Goal: Information Seeking & Learning: Find specific page/section

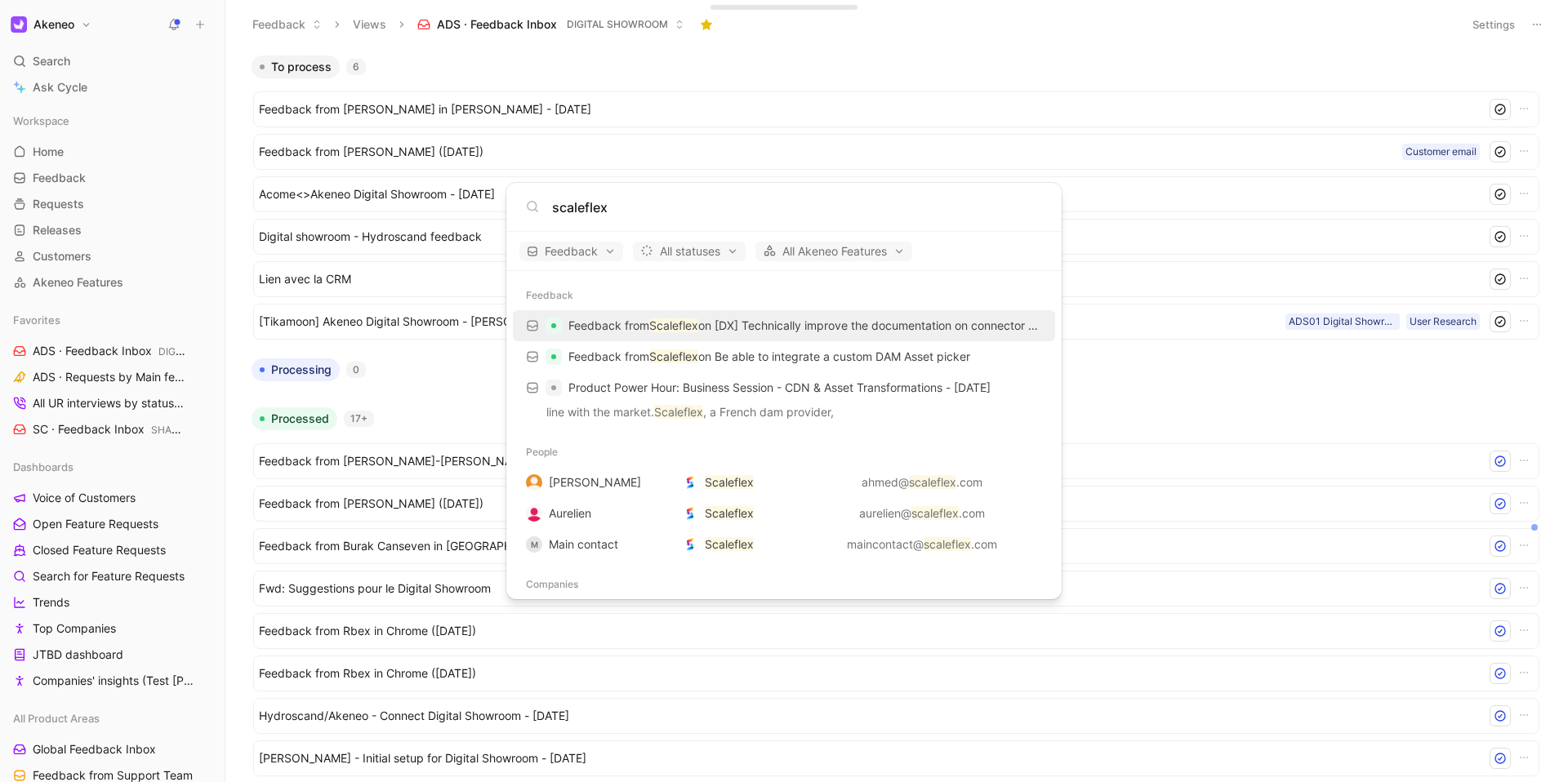
click at [46, 156] on body "Akeneo Search ⌘ K Ask Cycle Workspace Home G then H Feedback G then F Requests …" at bounding box center [784, 391] width 1568 height 782
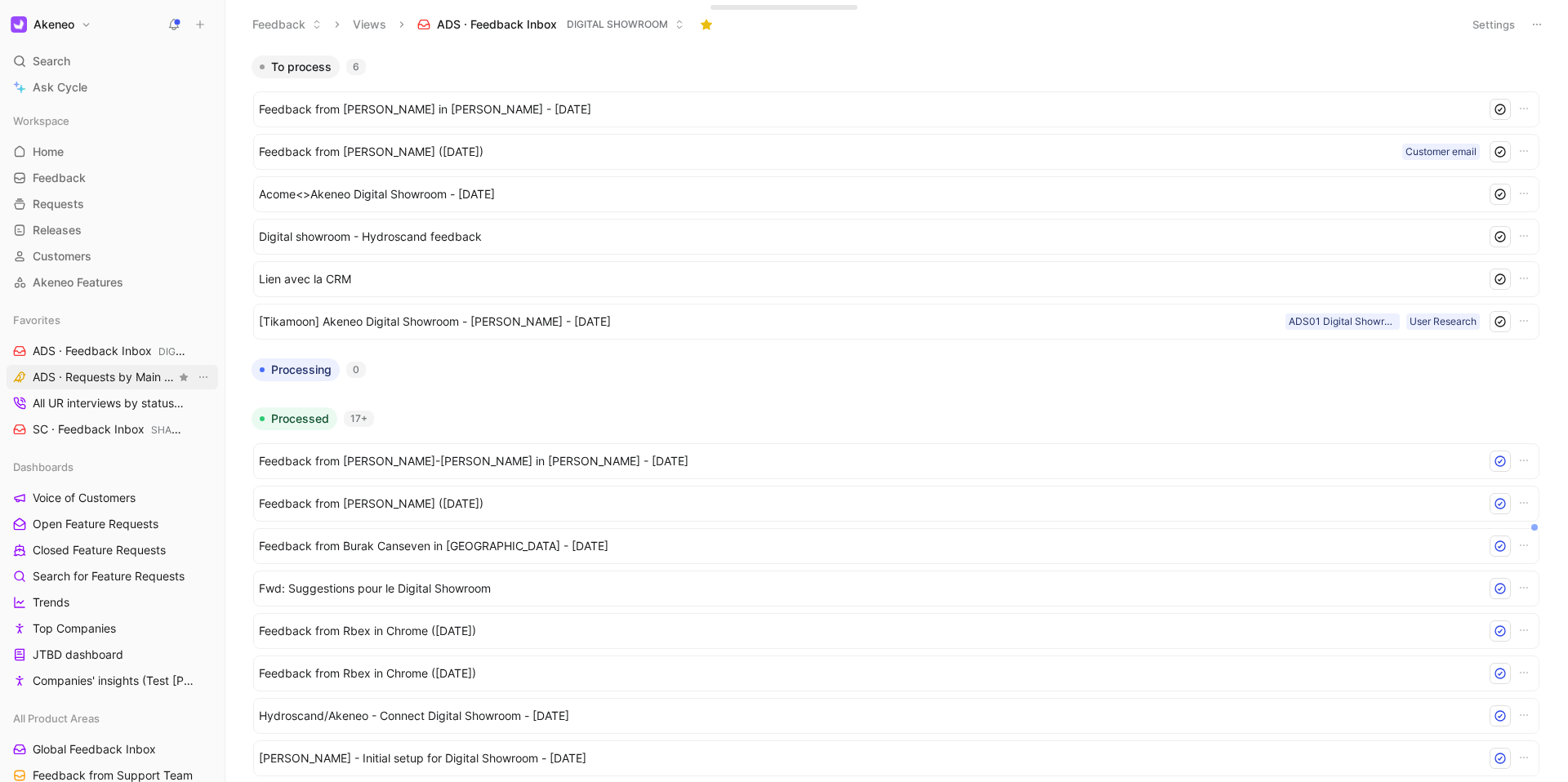
click at [80, 380] on span "ADS · Requests by Main feature DIGITAL SHOWROOM" at bounding box center [104, 377] width 143 height 17
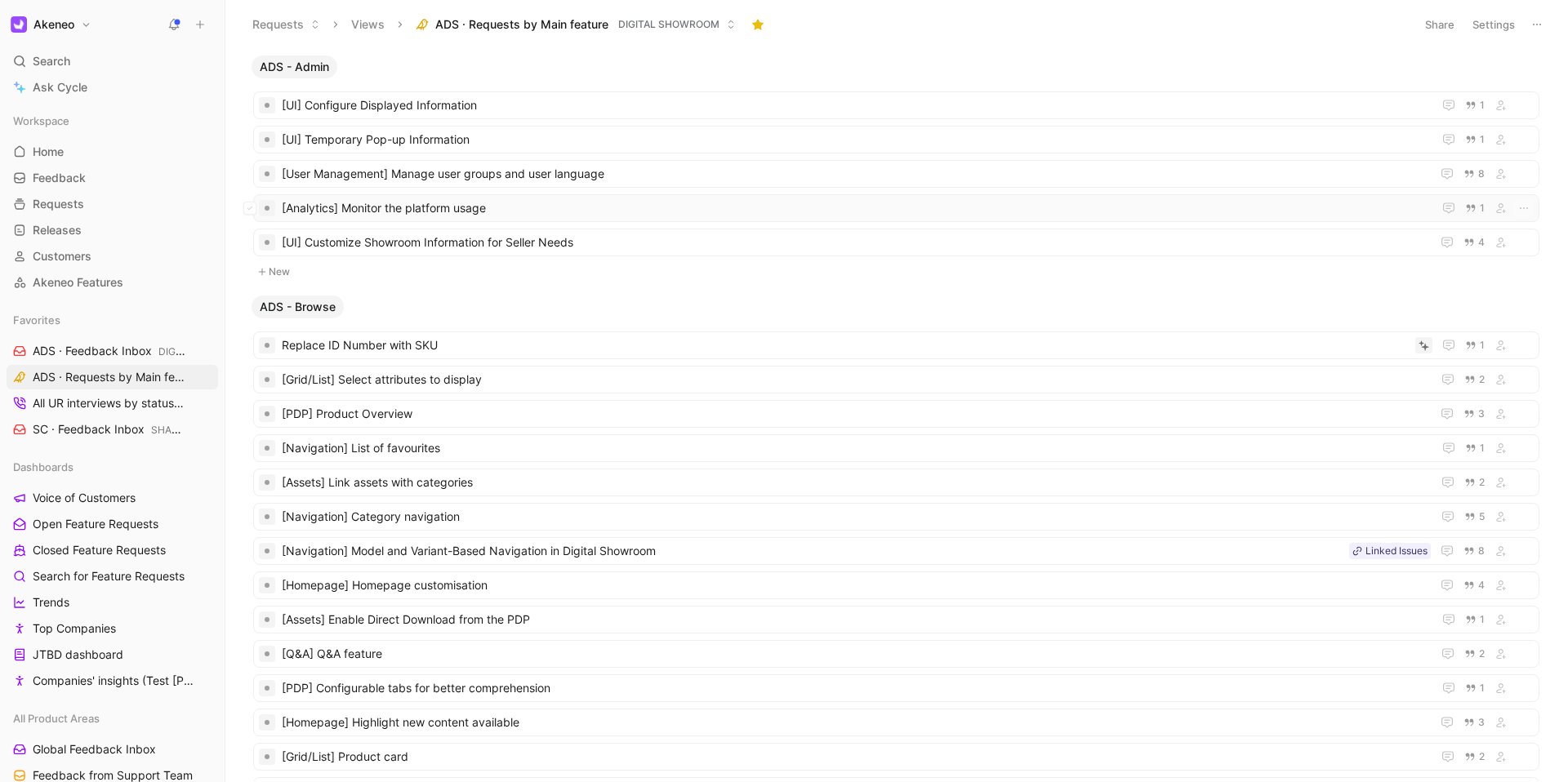
click at [446, 213] on span "[Analytics] Monitor the platform usage" at bounding box center [854, 208] width 1144 height 20
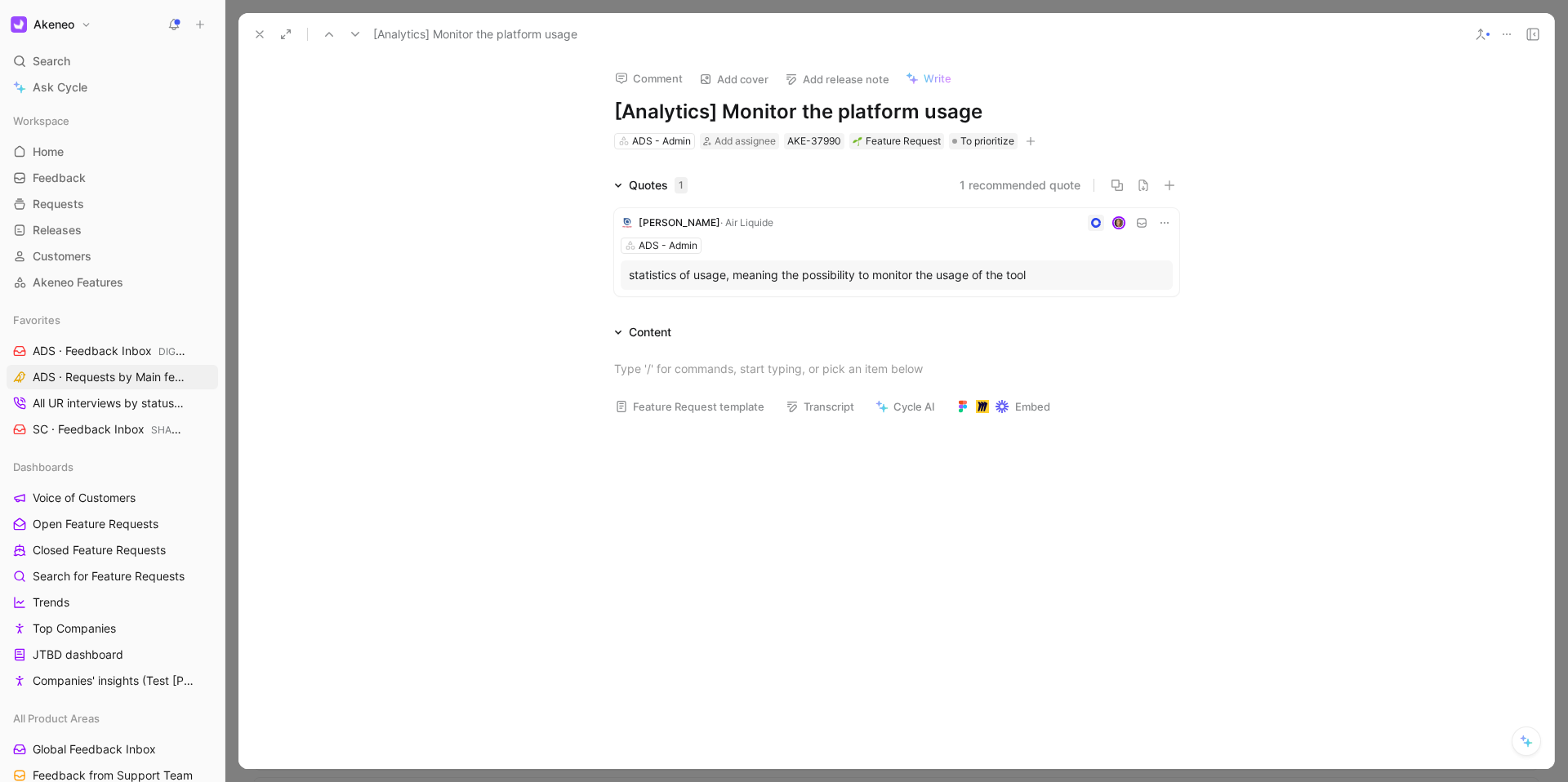
click at [265, 36] on icon at bounding box center [259, 34] width 13 height 13
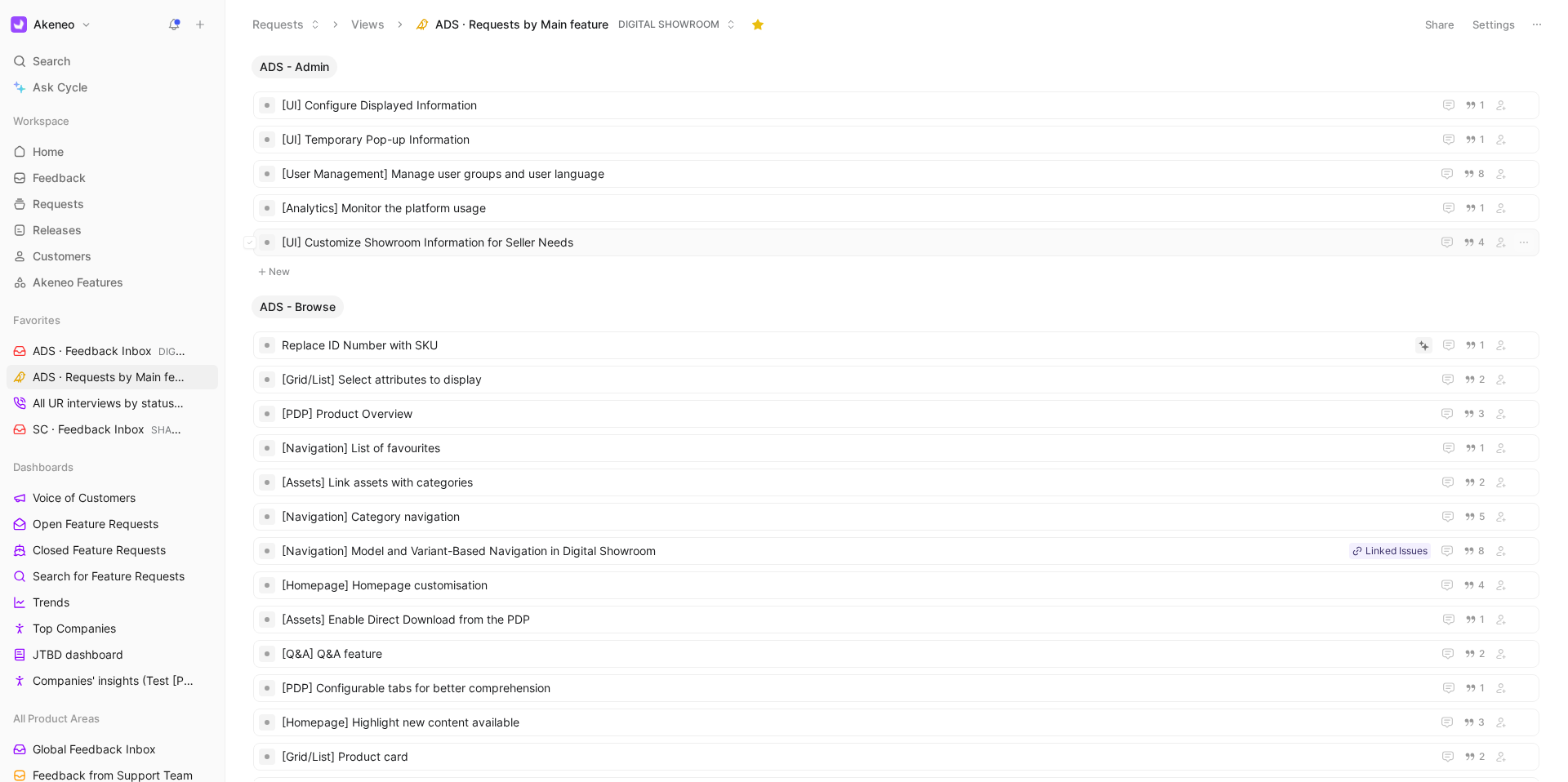
click at [418, 239] on span "[UI] Customize Showroom Information for Seller Needs" at bounding box center [853, 242] width 1142 height 20
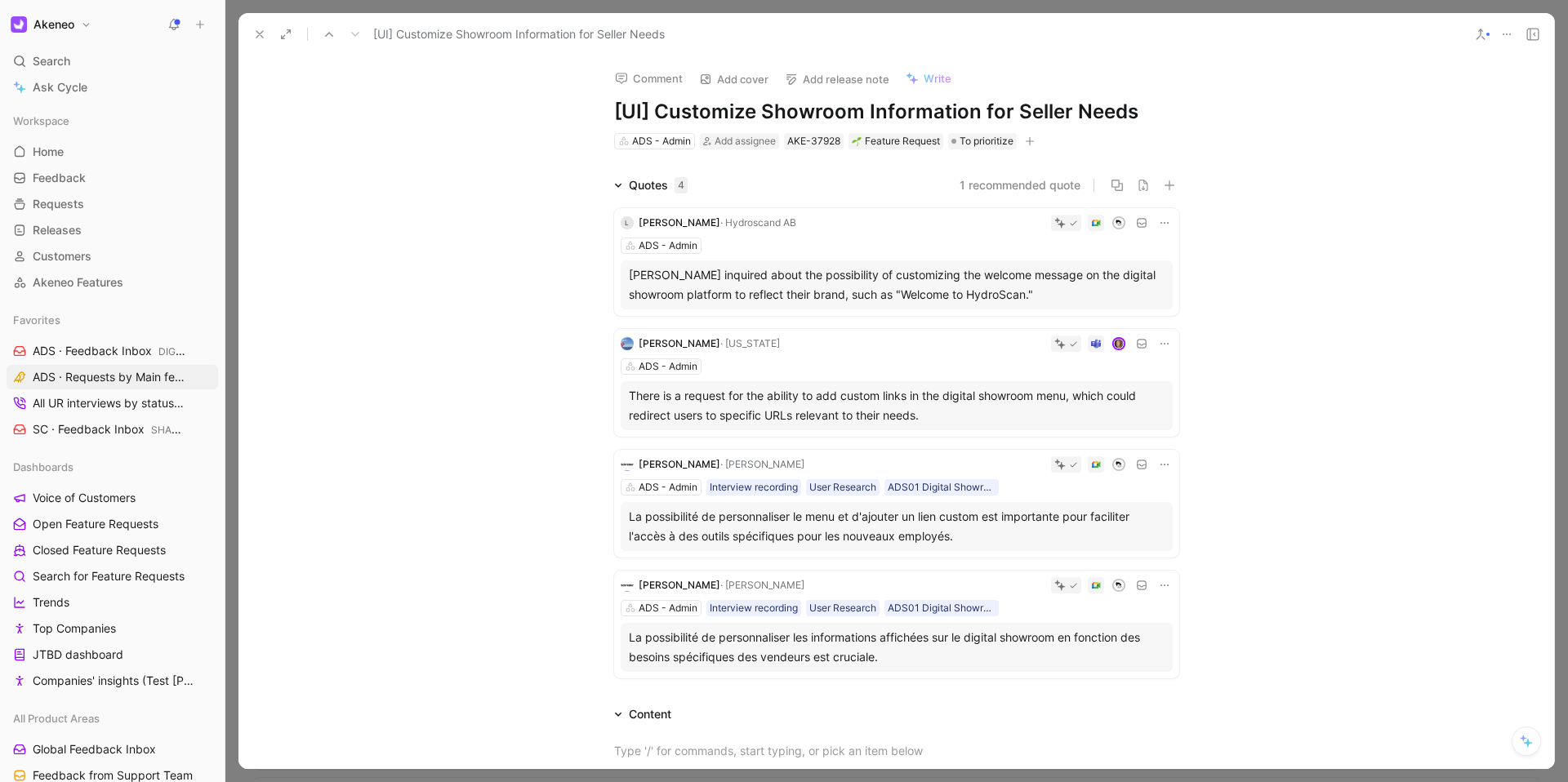
click at [264, 33] on icon at bounding box center [259, 34] width 13 height 13
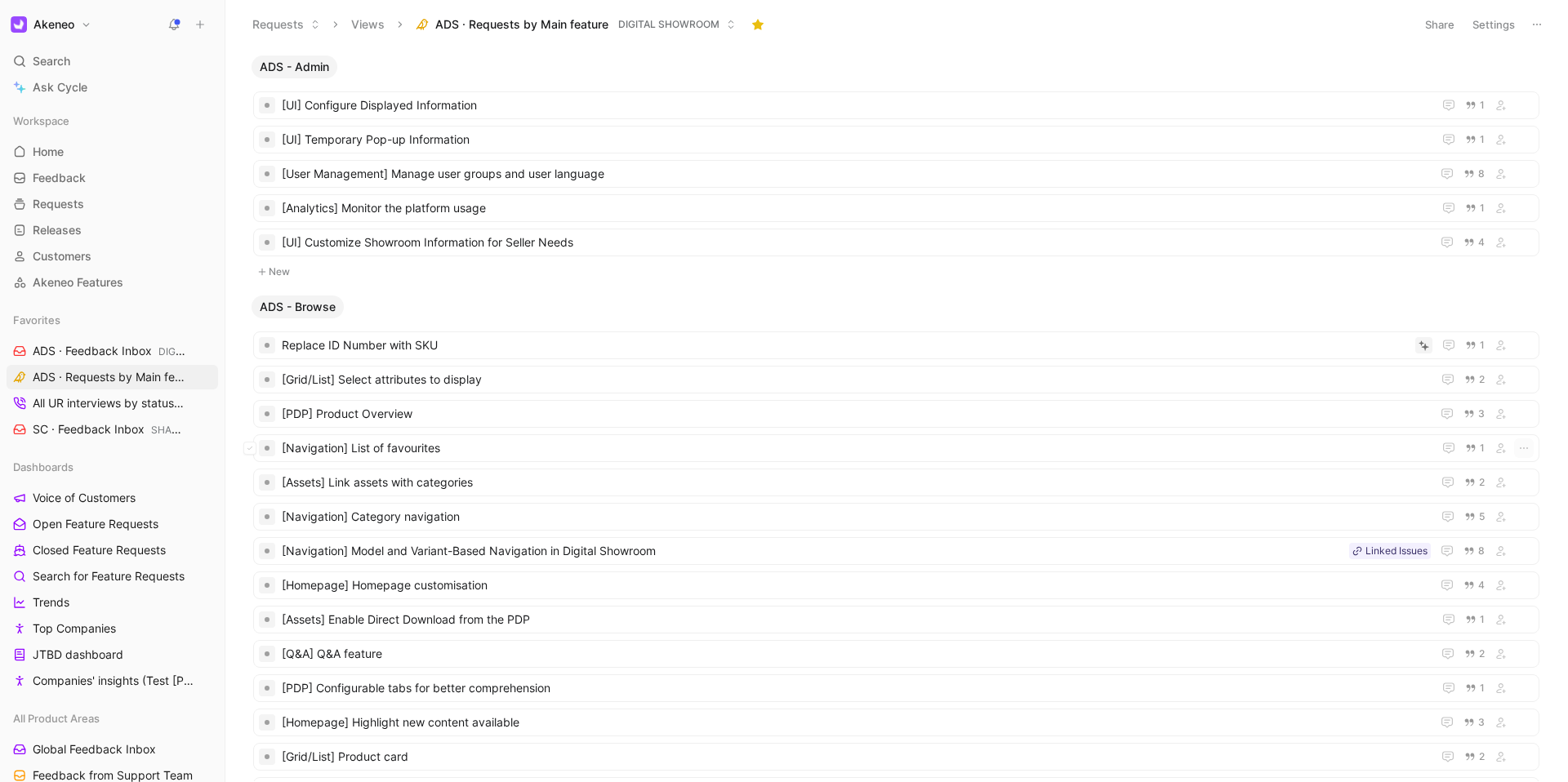
scroll to position [229, 0]
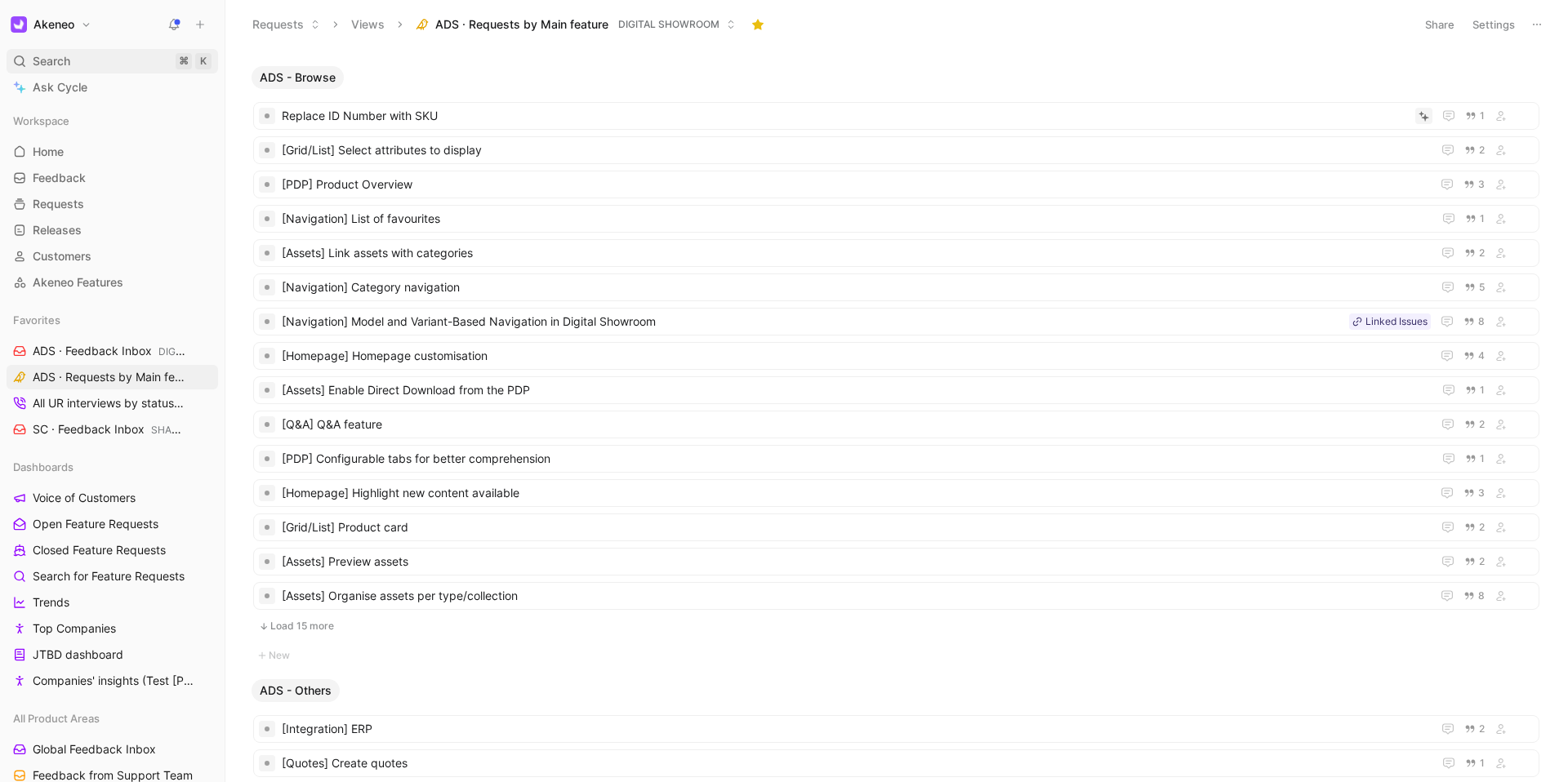
click at [78, 58] on div "Search ⌘ K" at bounding box center [112, 61] width 211 height 25
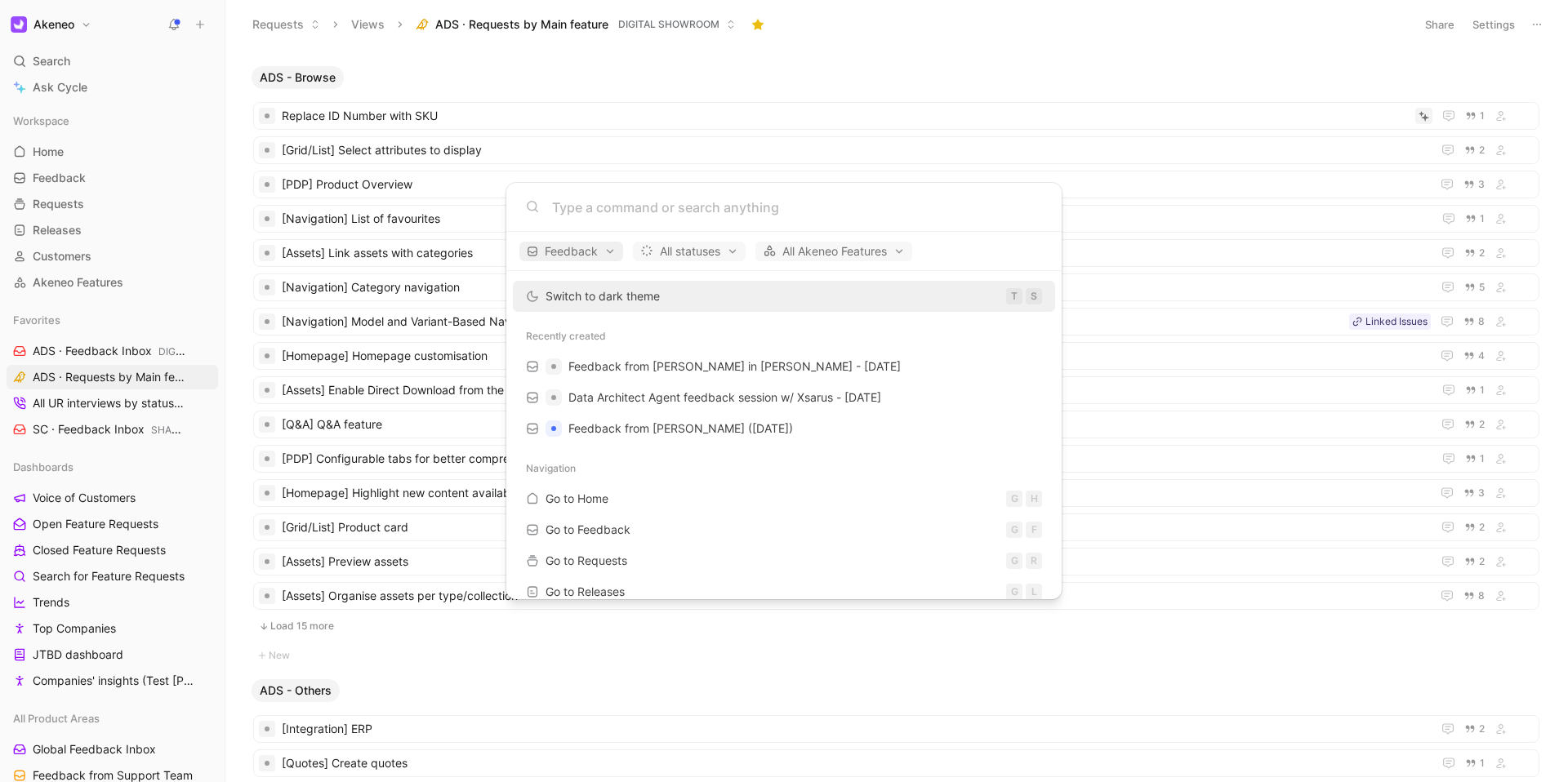
click at [608, 255] on span "Feedback" at bounding box center [571, 251] width 89 height 20
click at [669, 336] on div "Requests" at bounding box center [601, 333] width 155 height 26
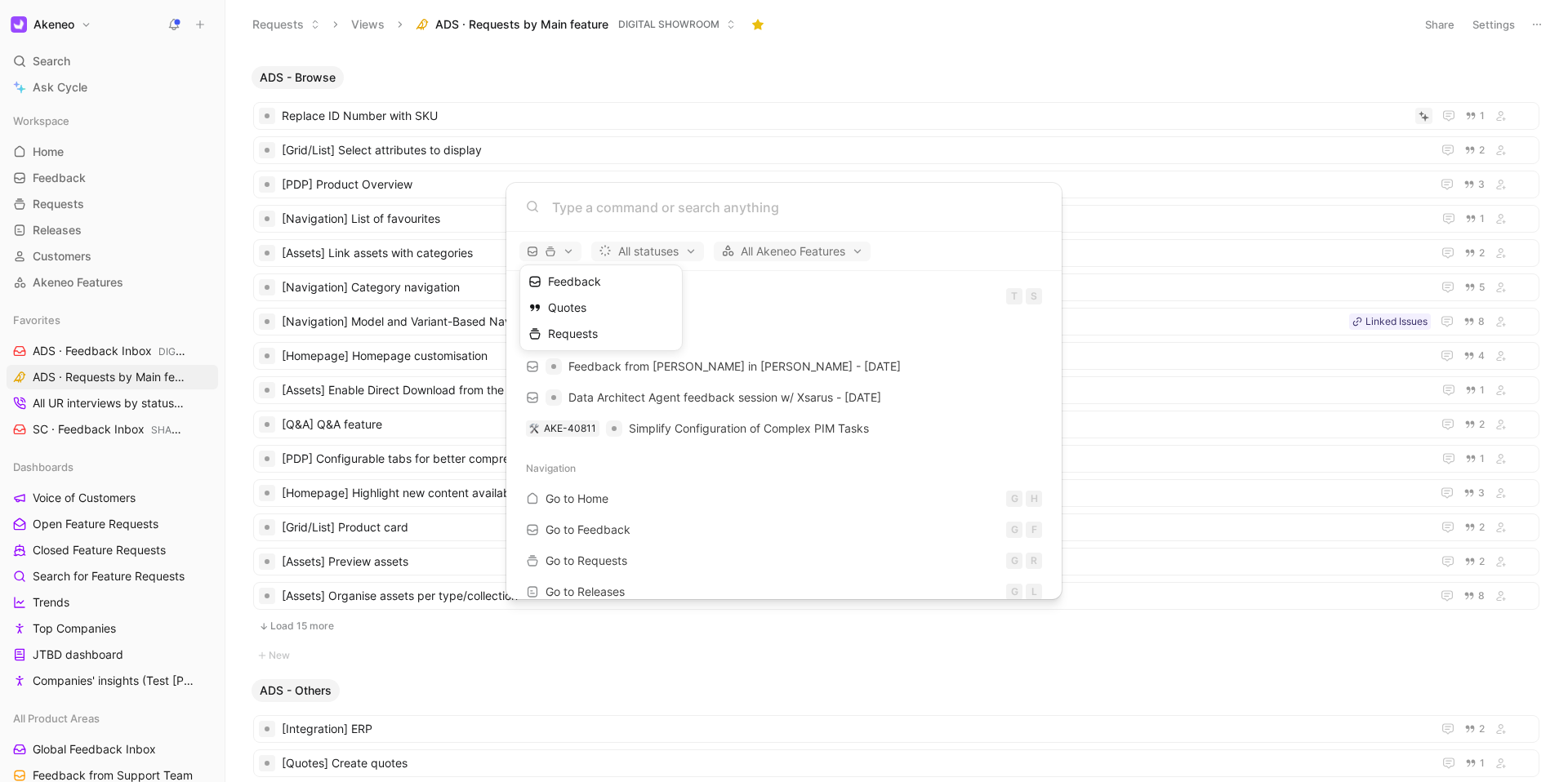
click at [621, 216] on div at bounding box center [784, 391] width 1568 height 782
click at [619, 210] on input at bounding box center [797, 207] width 490 height 20
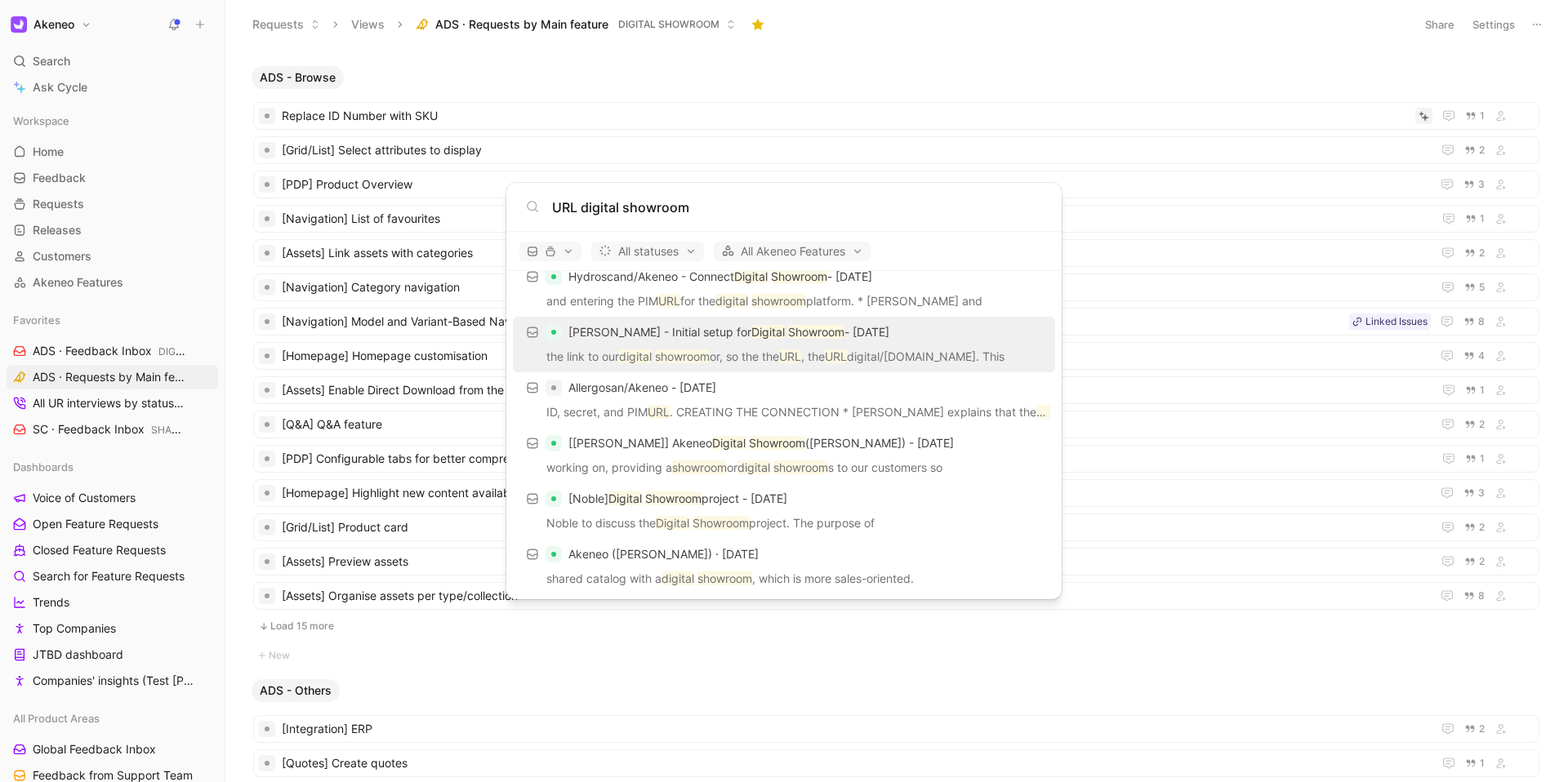
scroll to position [14, 0]
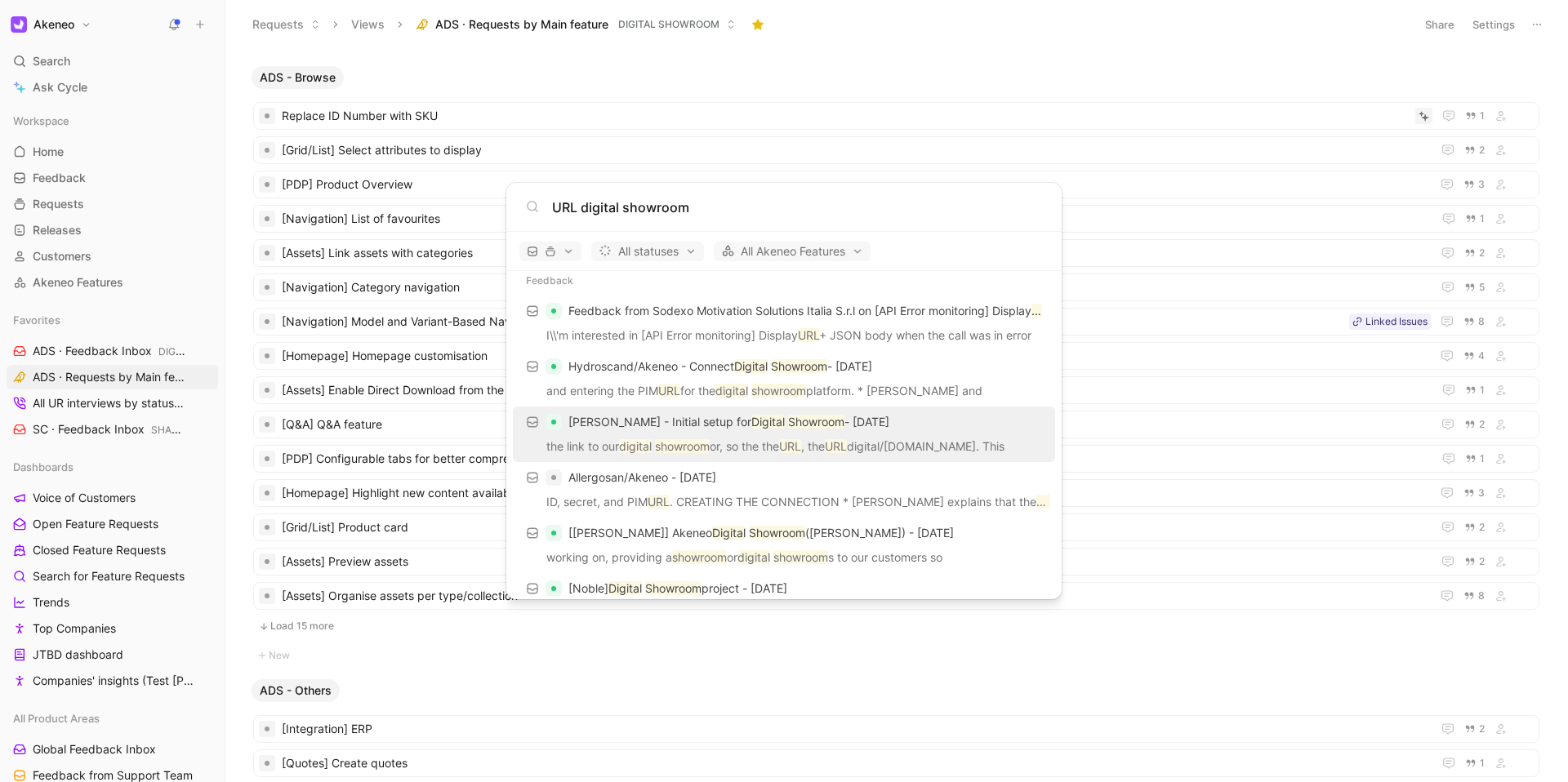
type input "URL digital showroom"
click at [622, 424] on p "[PERSON_NAME] - Initial setup for Digital Showroom - [DATE]" at bounding box center [729, 422] width 321 height 20
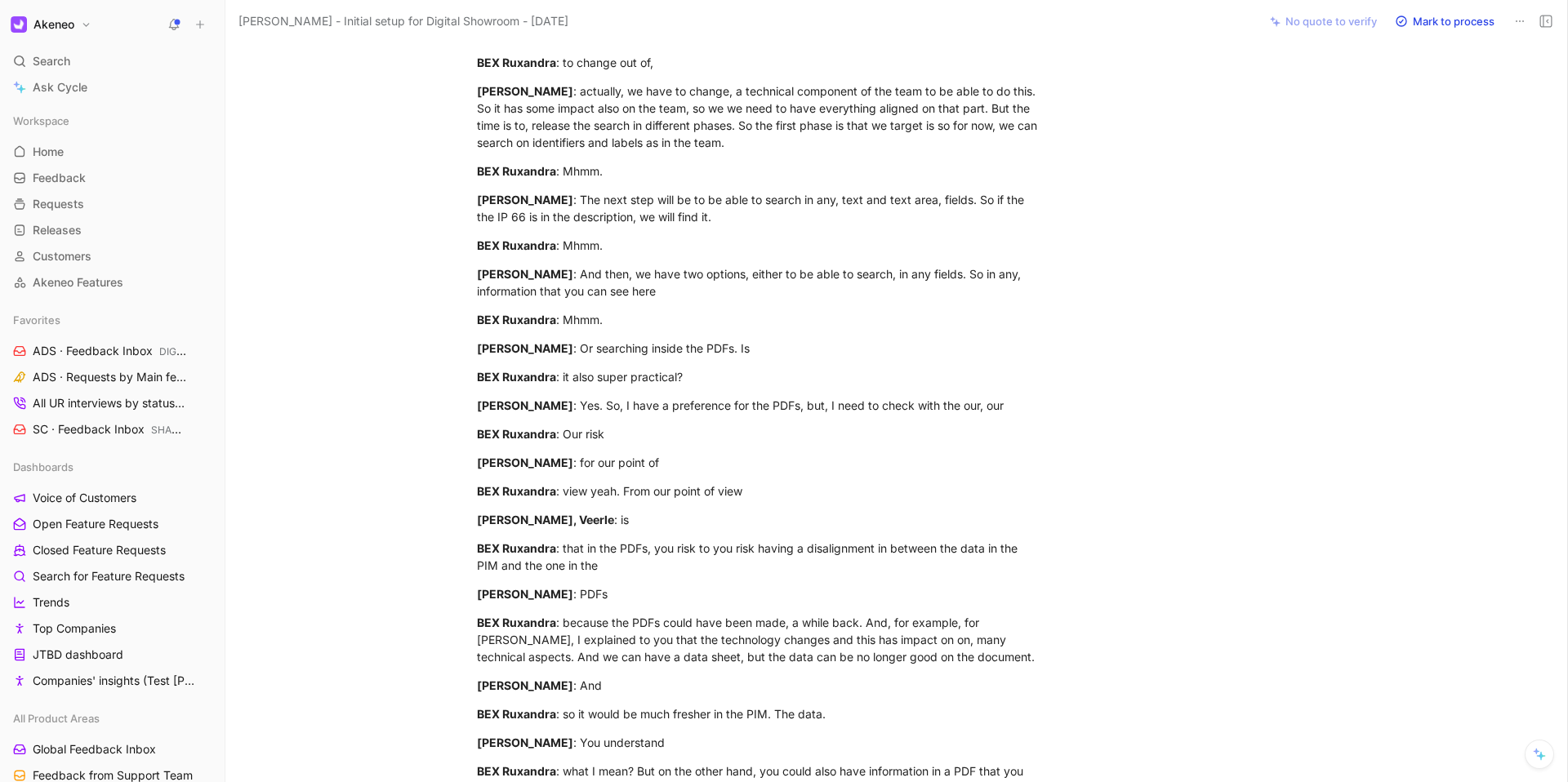
scroll to position [10263, 0]
